Goal: Task Accomplishment & Management: Manage account settings

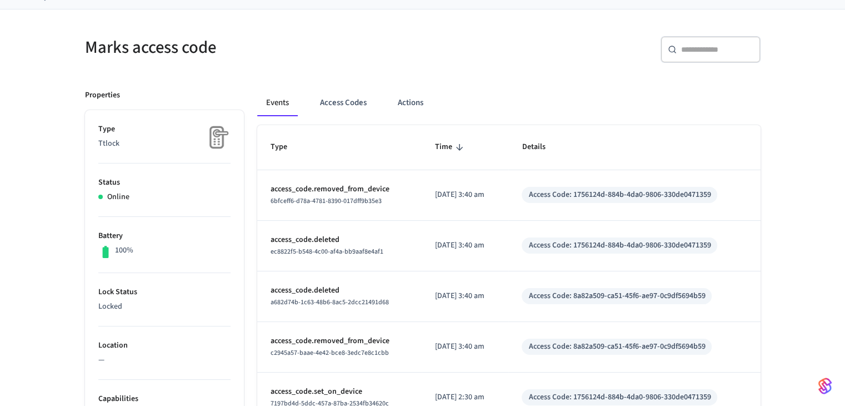
scroll to position [71, 0]
click at [338, 110] on button "Access Codes" at bounding box center [343, 104] width 64 height 27
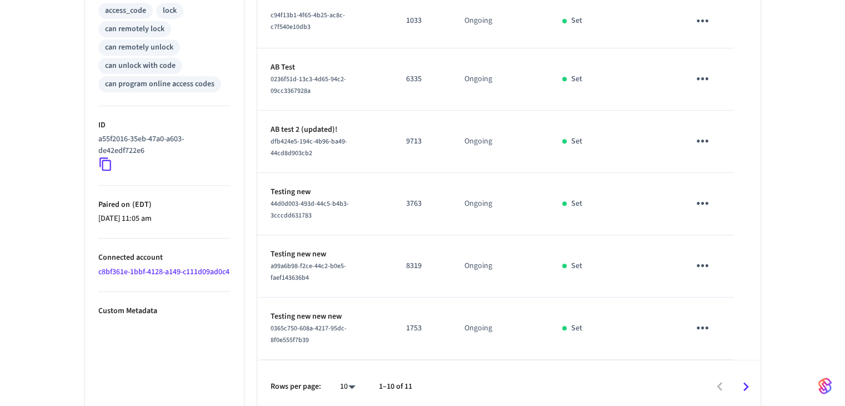
scroll to position [485, 0]
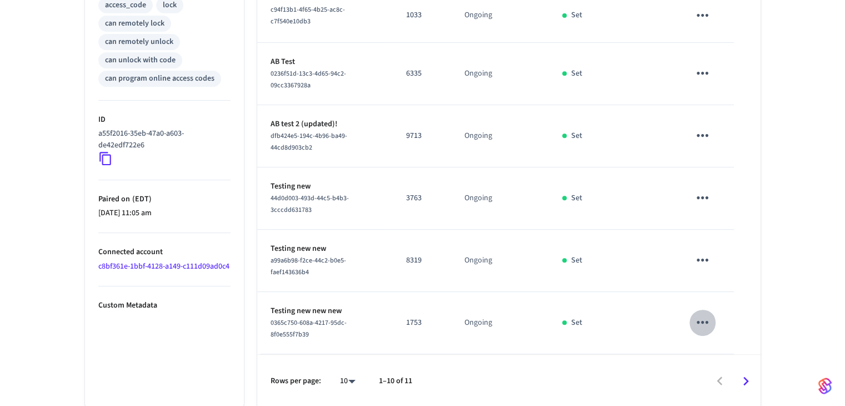
click at [706, 323] on icon "sticky table" at bounding box center [702, 321] width 17 height 17
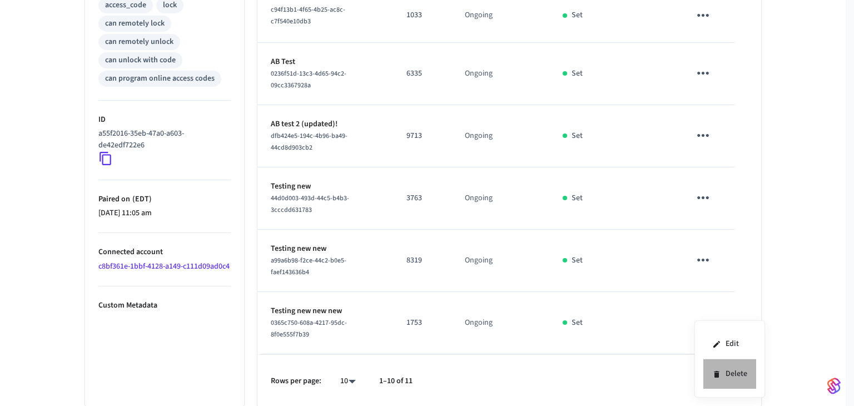
click at [719, 372] on icon at bounding box center [716, 374] width 9 height 9
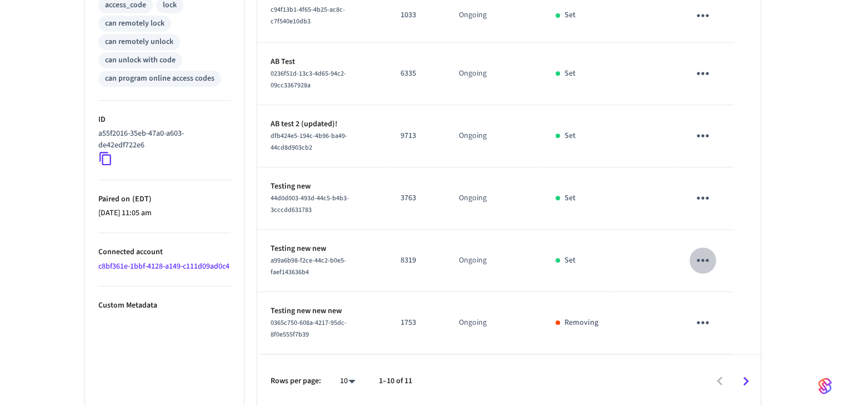
click at [706, 262] on icon "sticky table" at bounding box center [702, 259] width 17 height 17
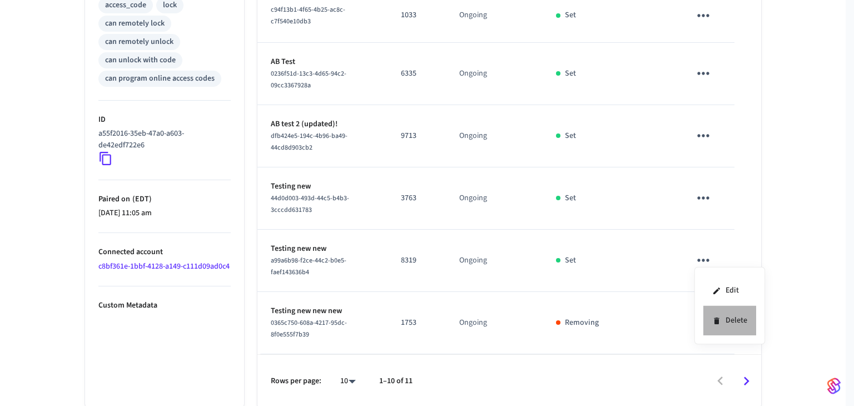
click at [704, 322] on li "Delete" at bounding box center [729, 320] width 53 height 29
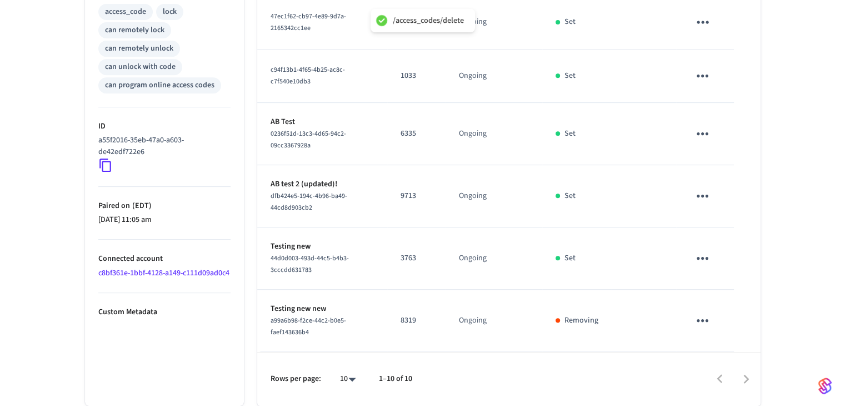
scroll to position [477, 0]
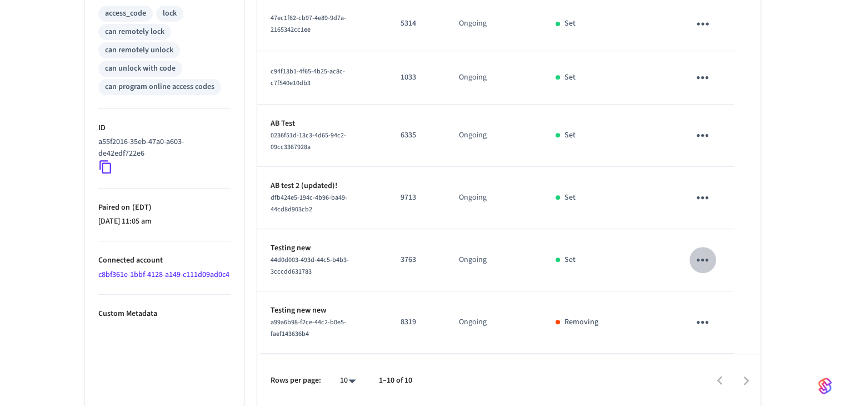
click at [700, 256] on icon "sticky table" at bounding box center [702, 259] width 17 height 17
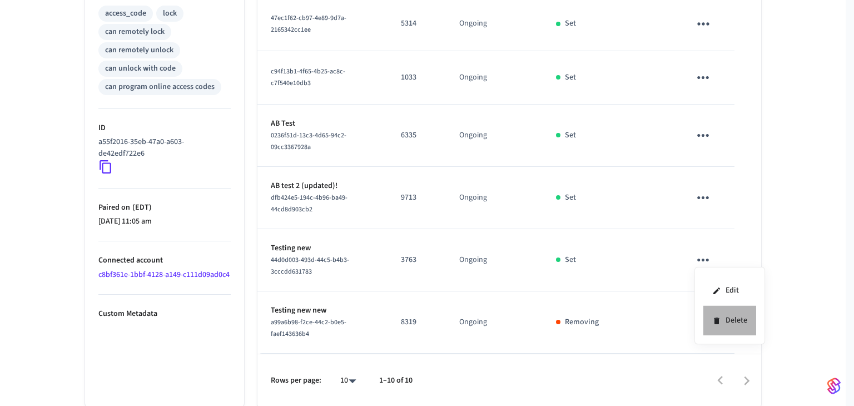
click at [711, 313] on li "Delete" at bounding box center [729, 320] width 53 height 29
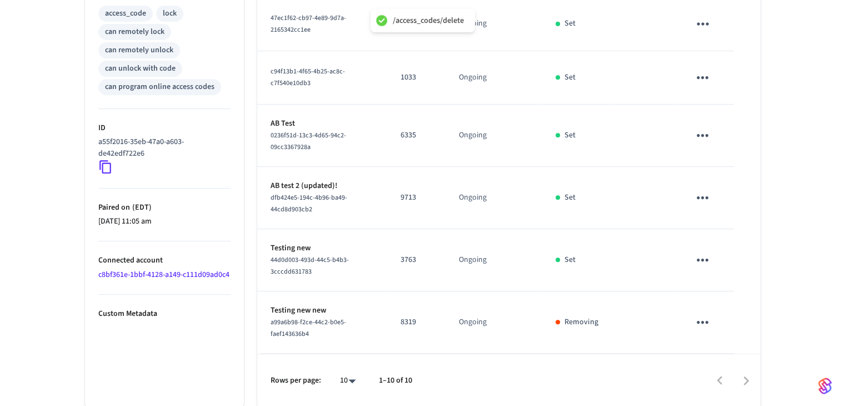
scroll to position [417, 0]
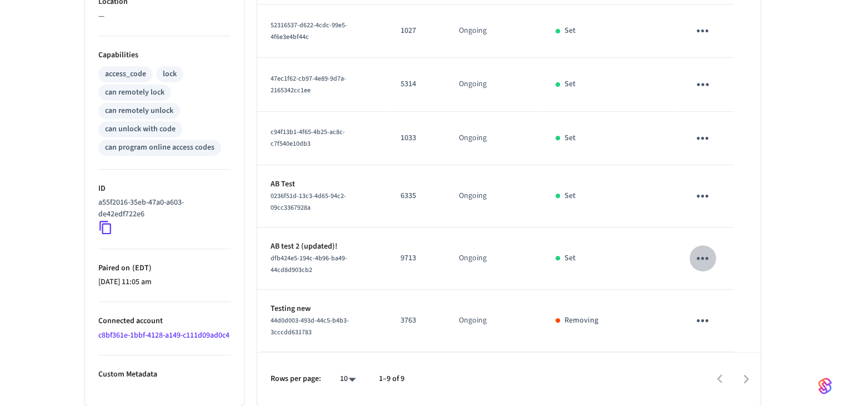
click at [700, 256] on icon "sticky table" at bounding box center [702, 258] width 17 height 17
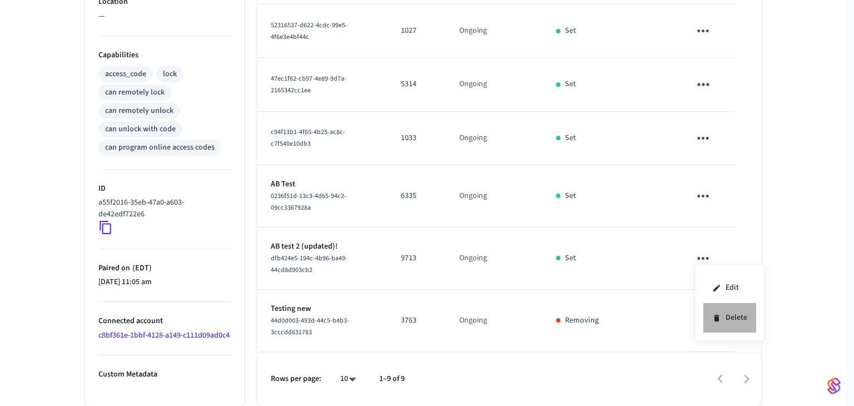
click at [714, 321] on icon at bounding box center [716, 317] width 9 height 9
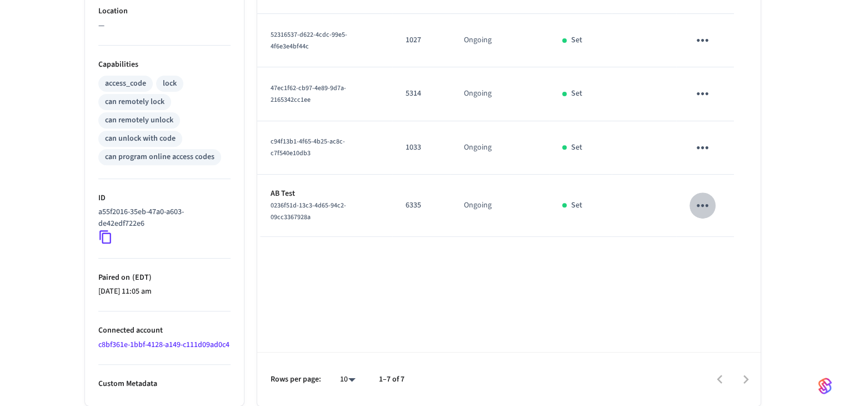
click at [703, 197] on icon "sticky table" at bounding box center [702, 205] width 17 height 17
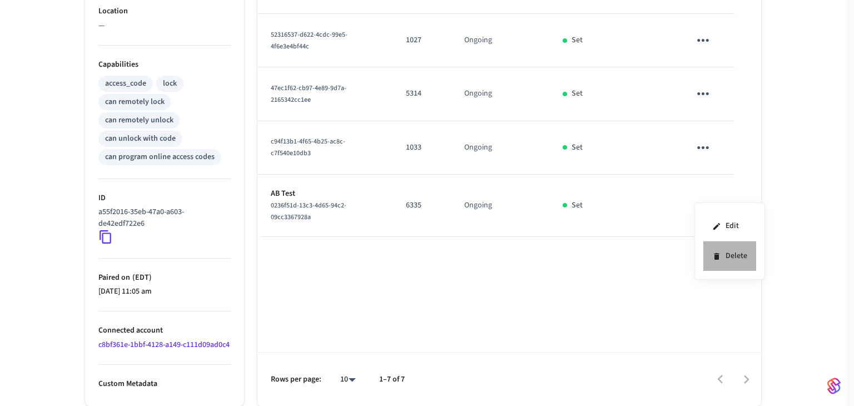
click at [704, 254] on li "Delete" at bounding box center [729, 255] width 53 height 29
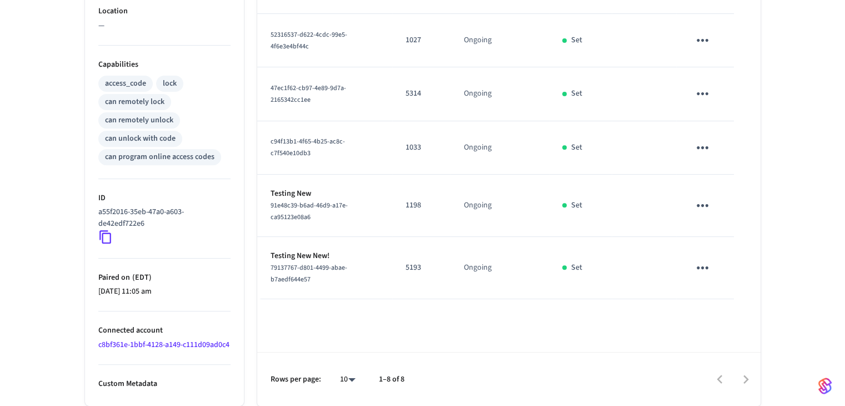
click at [706, 198] on icon "sticky table" at bounding box center [702, 205] width 17 height 17
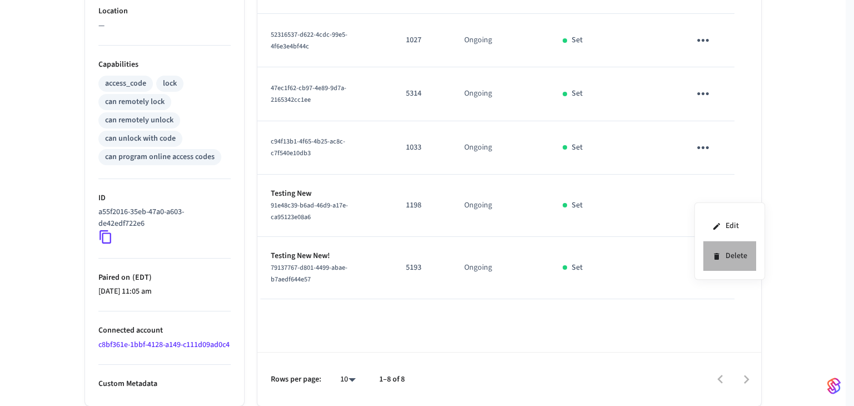
click at [718, 247] on li "Delete" at bounding box center [729, 255] width 53 height 29
click at [707, 266] on icon "sticky table" at bounding box center [703, 267] width 12 height 3
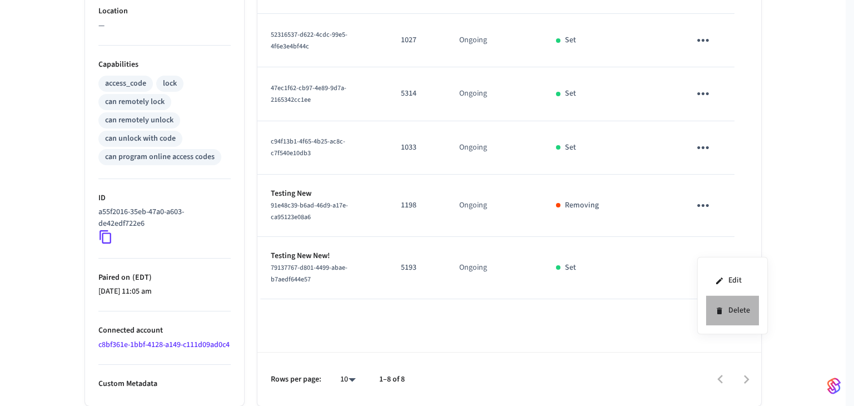
click at [718, 310] on icon at bounding box center [718, 310] width 5 height 7
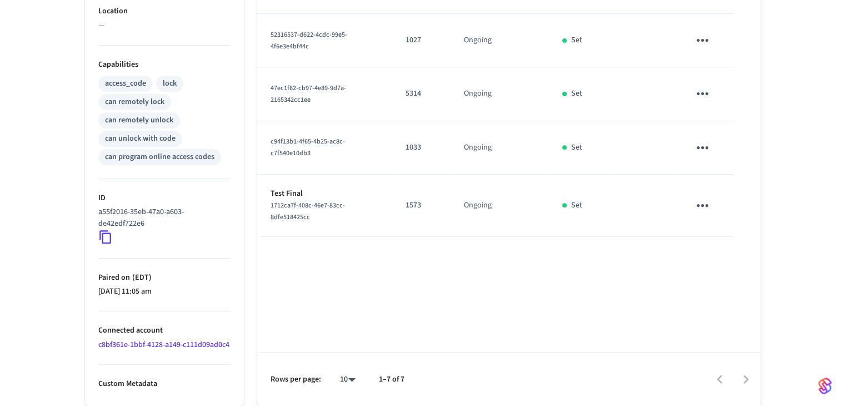
click at [705, 197] on icon "sticky table" at bounding box center [702, 205] width 17 height 17
click at [711, 257] on li "Delete" at bounding box center [729, 255] width 53 height 29
